Goal: Find contact information: Find contact information

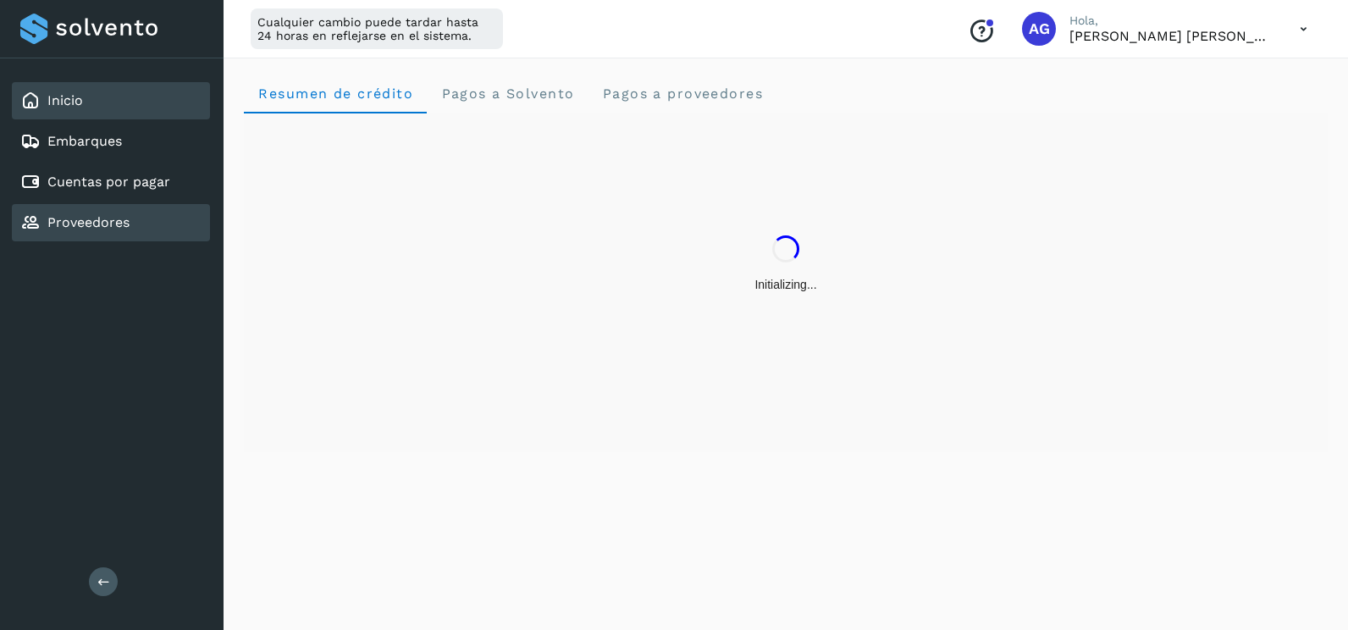
click at [126, 228] on link "Proveedores" at bounding box center [88, 222] width 82 height 16
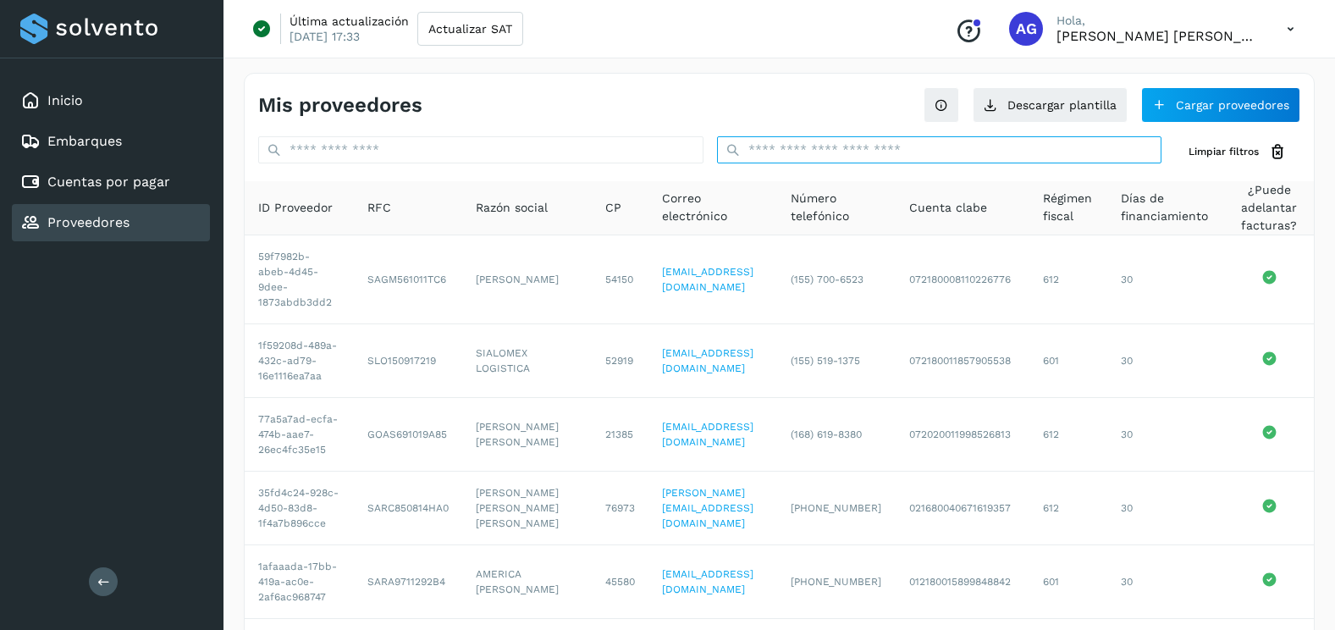
click at [802, 153] on input "text" at bounding box center [939, 149] width 445 height 27
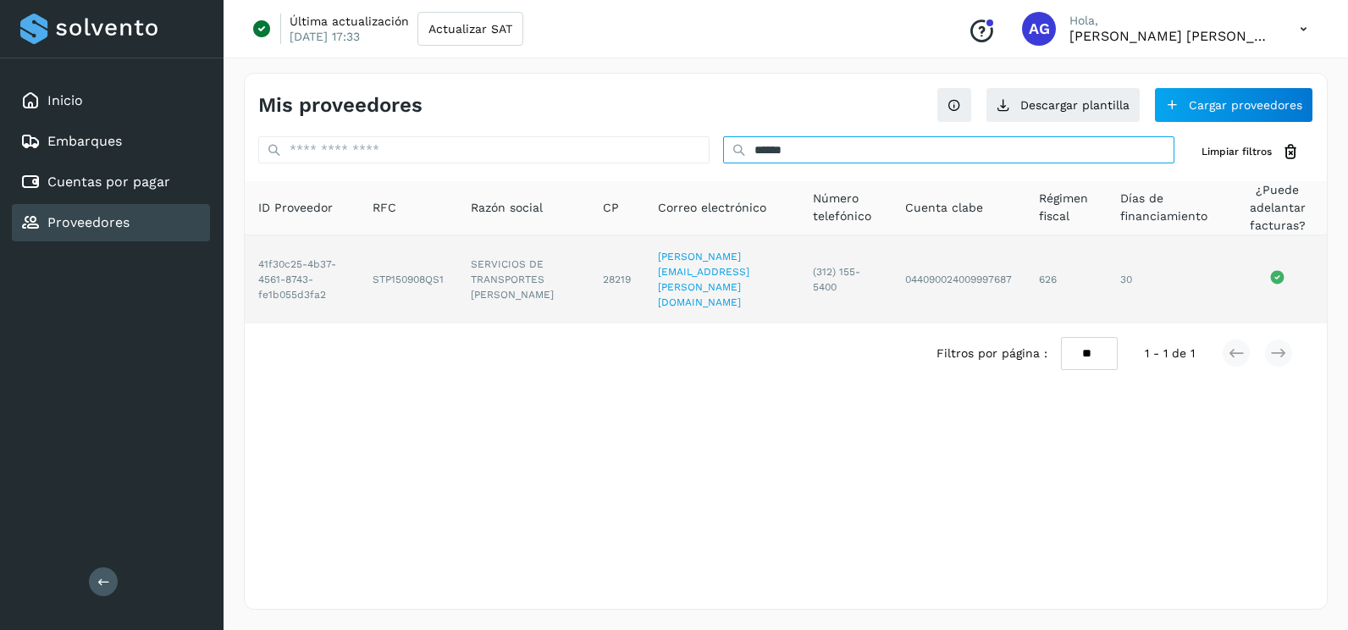
type input "******"
drag, startPoint x: 615, startPoint y: 285, endPoint x: 804, endPoint y: 289, distance: 188.8
click at [804, 289] on td "[PERSON_NAME][EMAIL_ADDRESS][PERSON_NAME][DOMAIN_NAME]" at bounding box center [845, 279] width 93 height 88
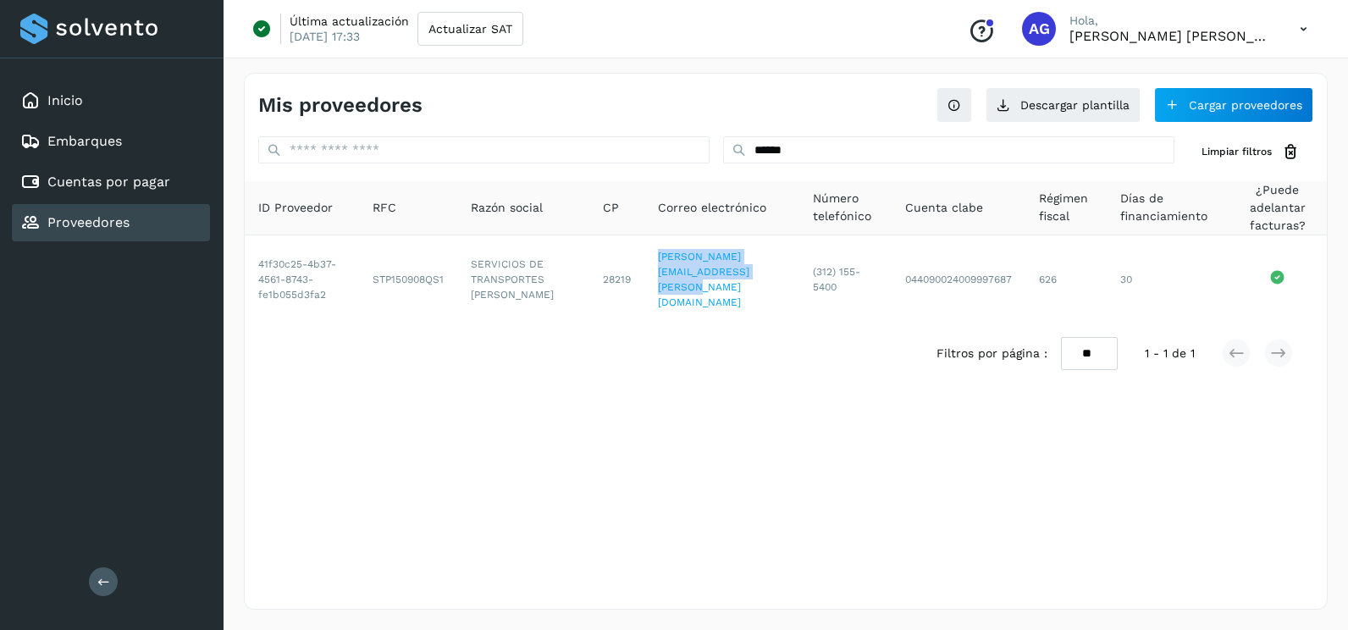
copy link "[PERSON_NAME][EMAIL_ADDRESS][PERSON_NAME][DOMAIN_NAME]"
